Goal: Find contact information: Find contact information

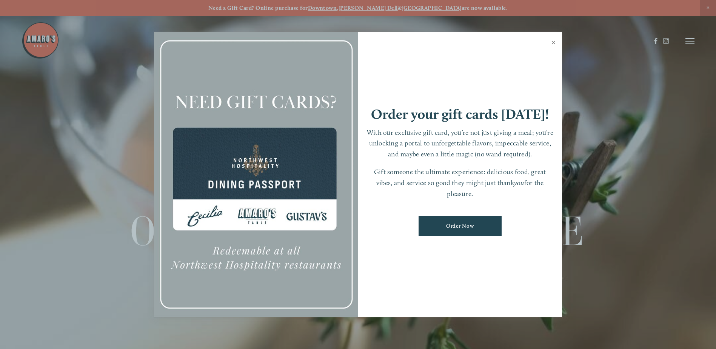
click at [554, 41] on link "Close" at bounding box center [553, 43] width 15 height 21
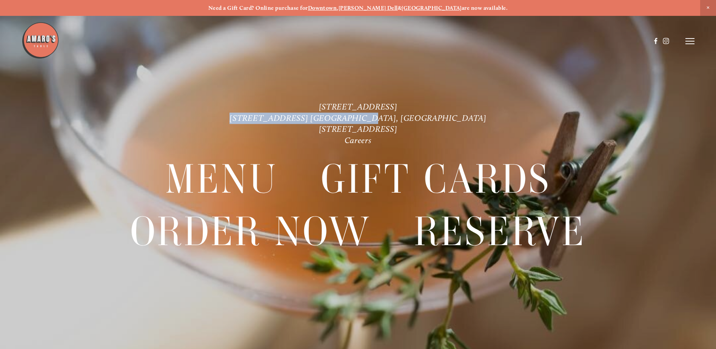
drag, startPoint x: 298, startPoint y: 116, endPoint x: 422, endPoint y: 117, distance: 124.1
click at [422, 117] on p "1220 Main St. Ste. 100, Vancouver, WA 816 NE 98th Cir. Vancouver, WA 1300 Mt St…" at bounding box center [357, 123] width 515 height 45
copy link "[STREET_ADDRESS] [GEOGRAPHIC_DATA], [GEOGRAPHIC_DATA]"
click at [471, 106] on p "1220 Main St. Ste. 100, Vancouver, WA 816 NE 98th Cir. Vancouver, WA 1300 Mt St…" at bounding box center [357, 123] width 515 height 45
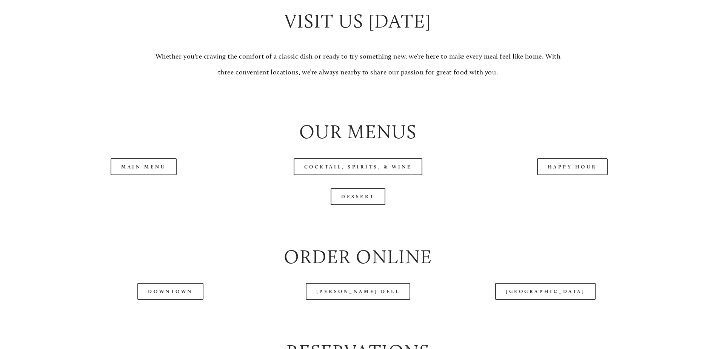
scroll to position [792, 0]
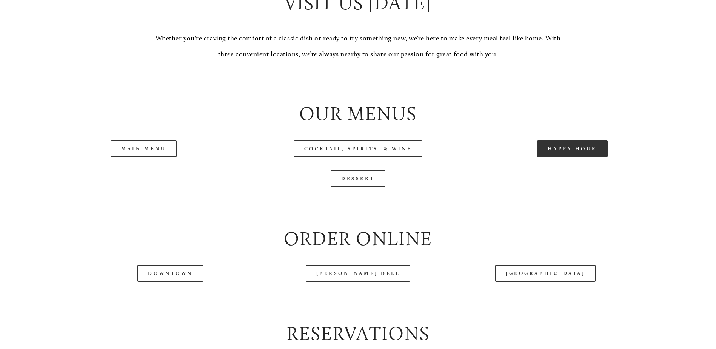
click at [561, 157] on link "Happy Hour" at bounding box center [572, 148] width 71 height 17
